Goal: Transaction & Acquisition: Purchase product/service

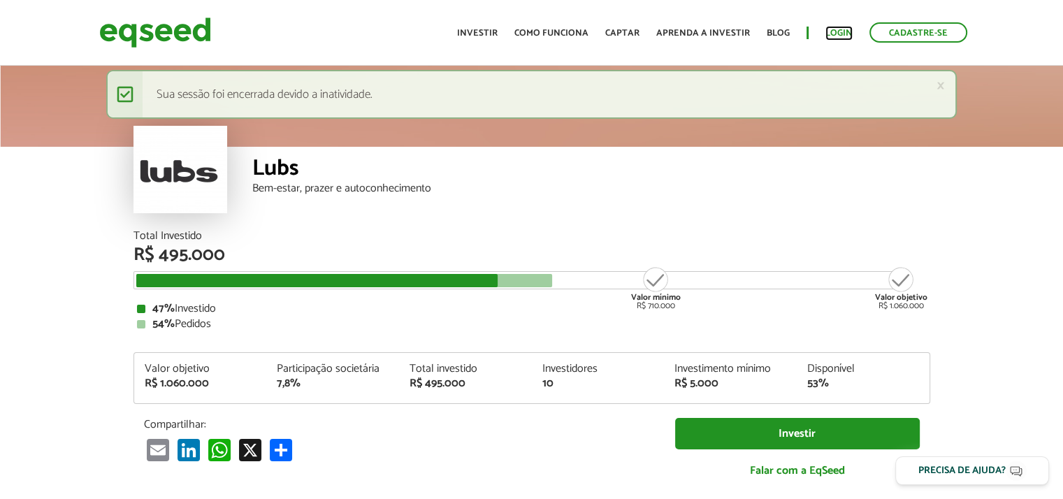
click at [843, 37] on link "Login" at bounding box center [838, 33] width 27 height 9
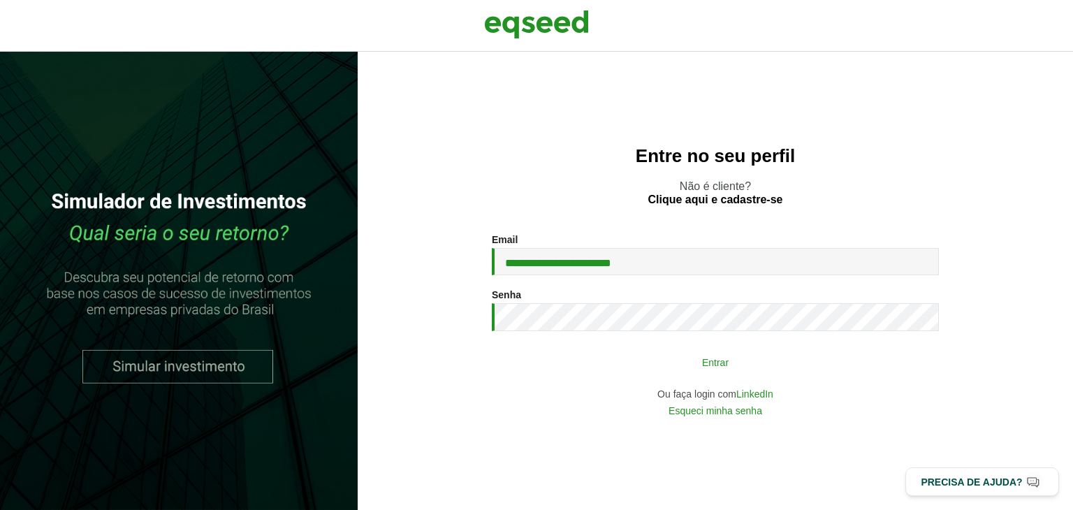
click at [671, 367] on button "Entrar" at bounding box center [715, 362] width 363 height 27
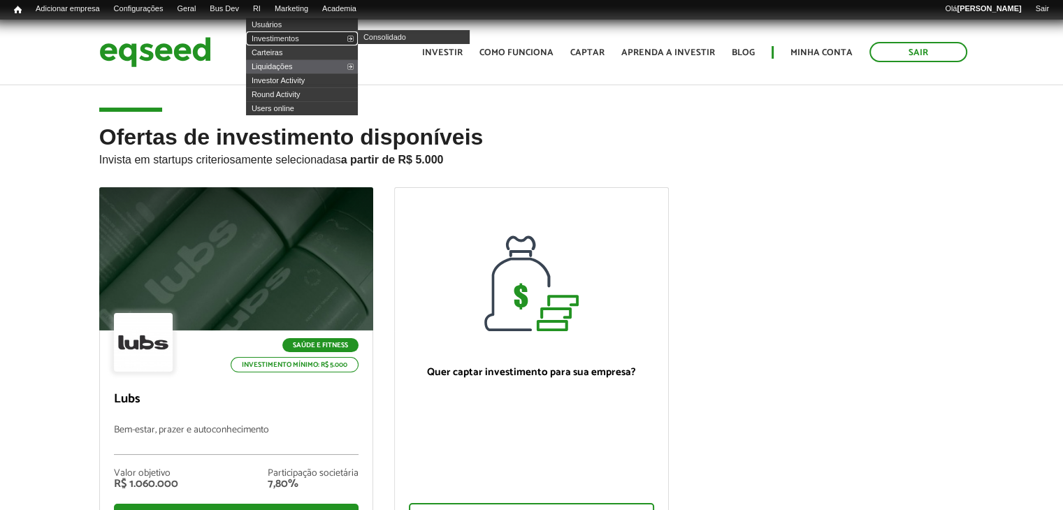
click at [284, 37] on link "Investimentos" at bounding box center [302, 38] width 112 height 14
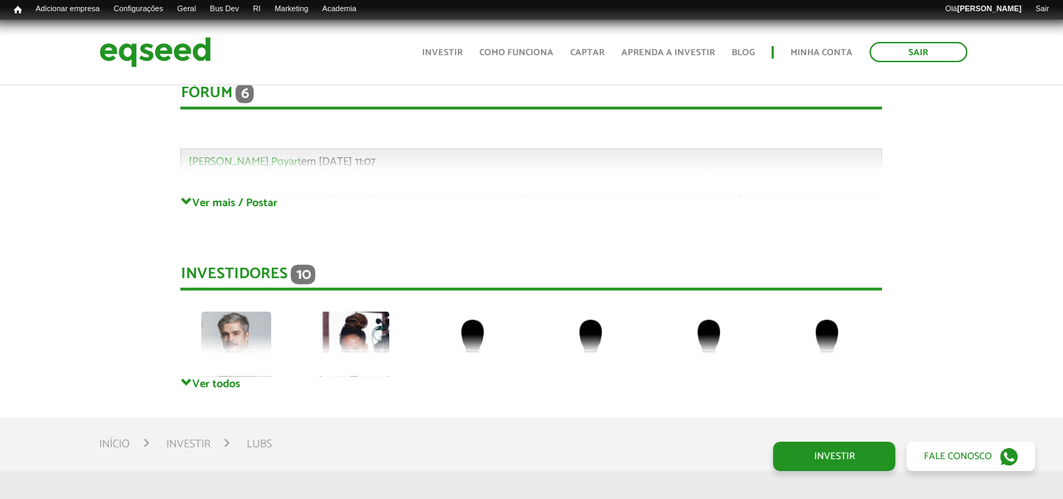
scroll to position [3005, 0]
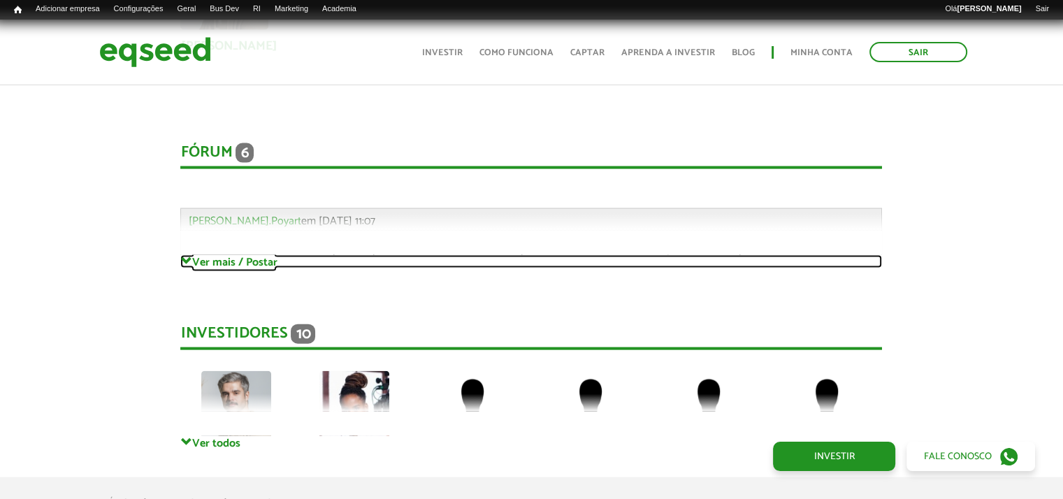
click at [227, 255] on link "Ver mais / Postar" at bounding box center [531, 261] width 702 height 13
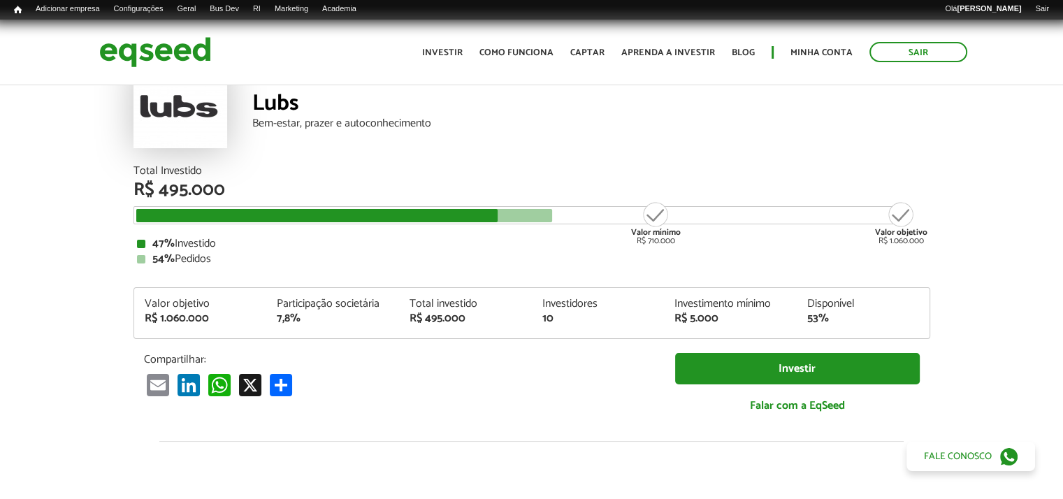
scroll to position [0, 0]
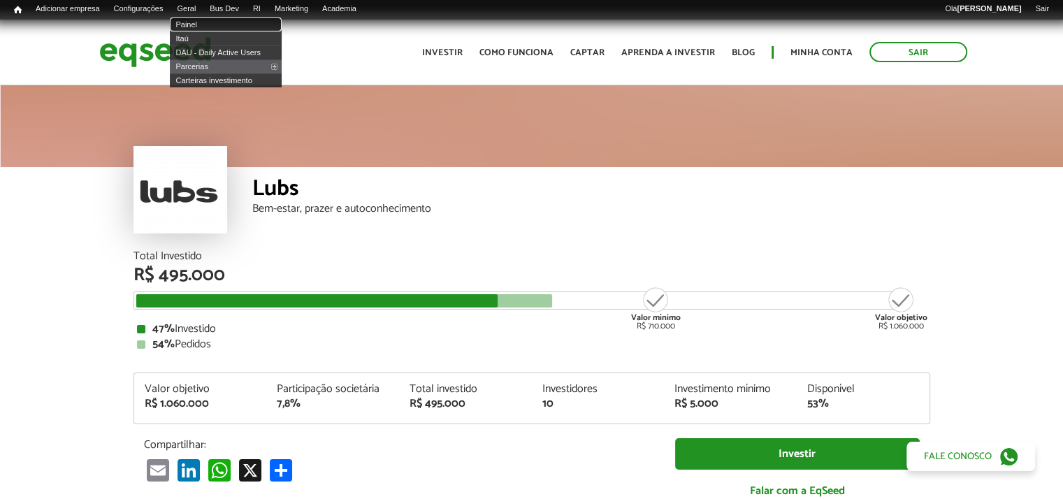
click at [207, 23] on link "Painel" at bounding box center [226, 24] width 112 height 14
